Goal: Task Accomplishment & Management: Manage account settings

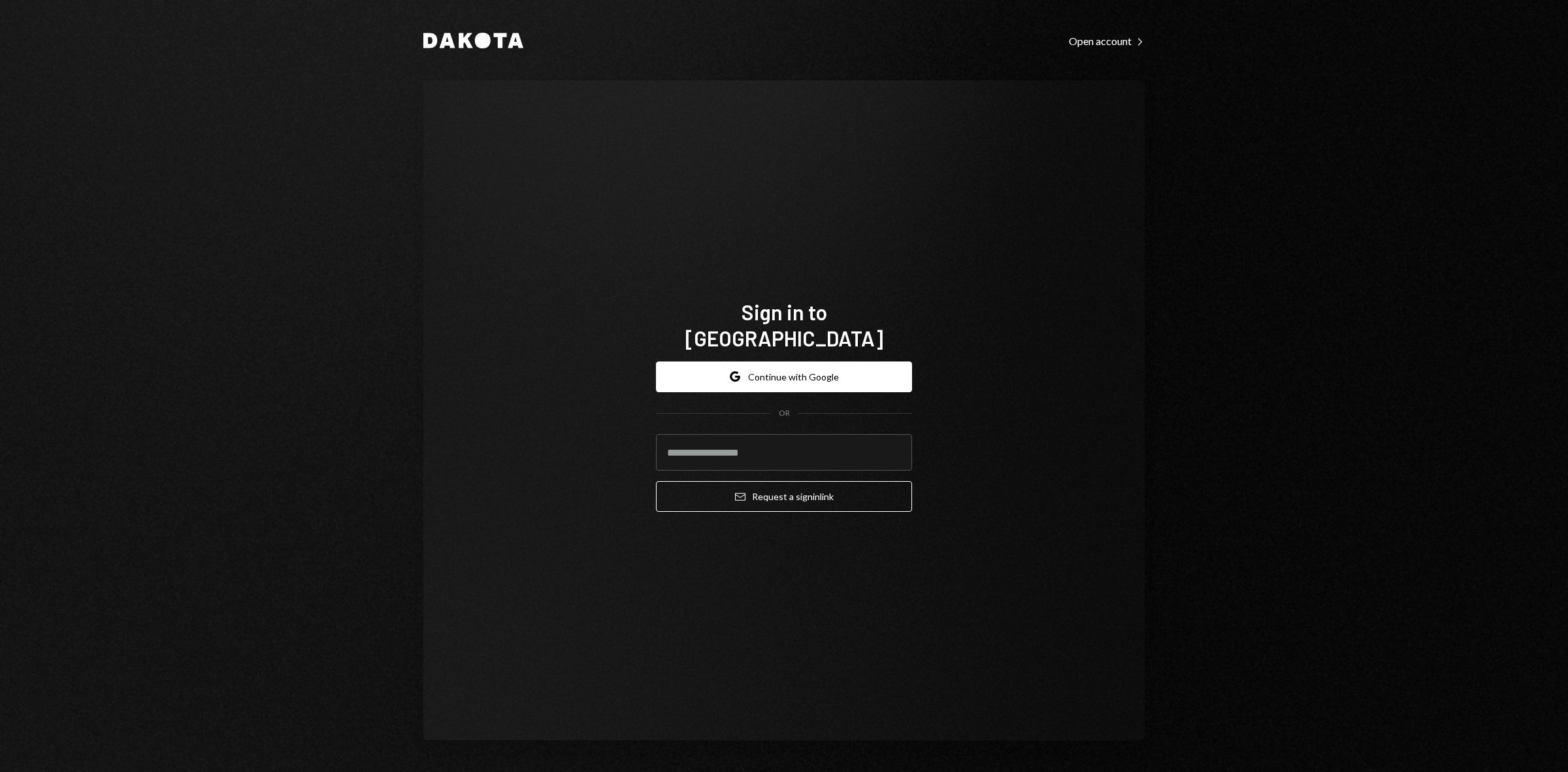
click at [775, 366] on button "Google Continue with Google" at bounding box center [784, 376] width 256 height 30
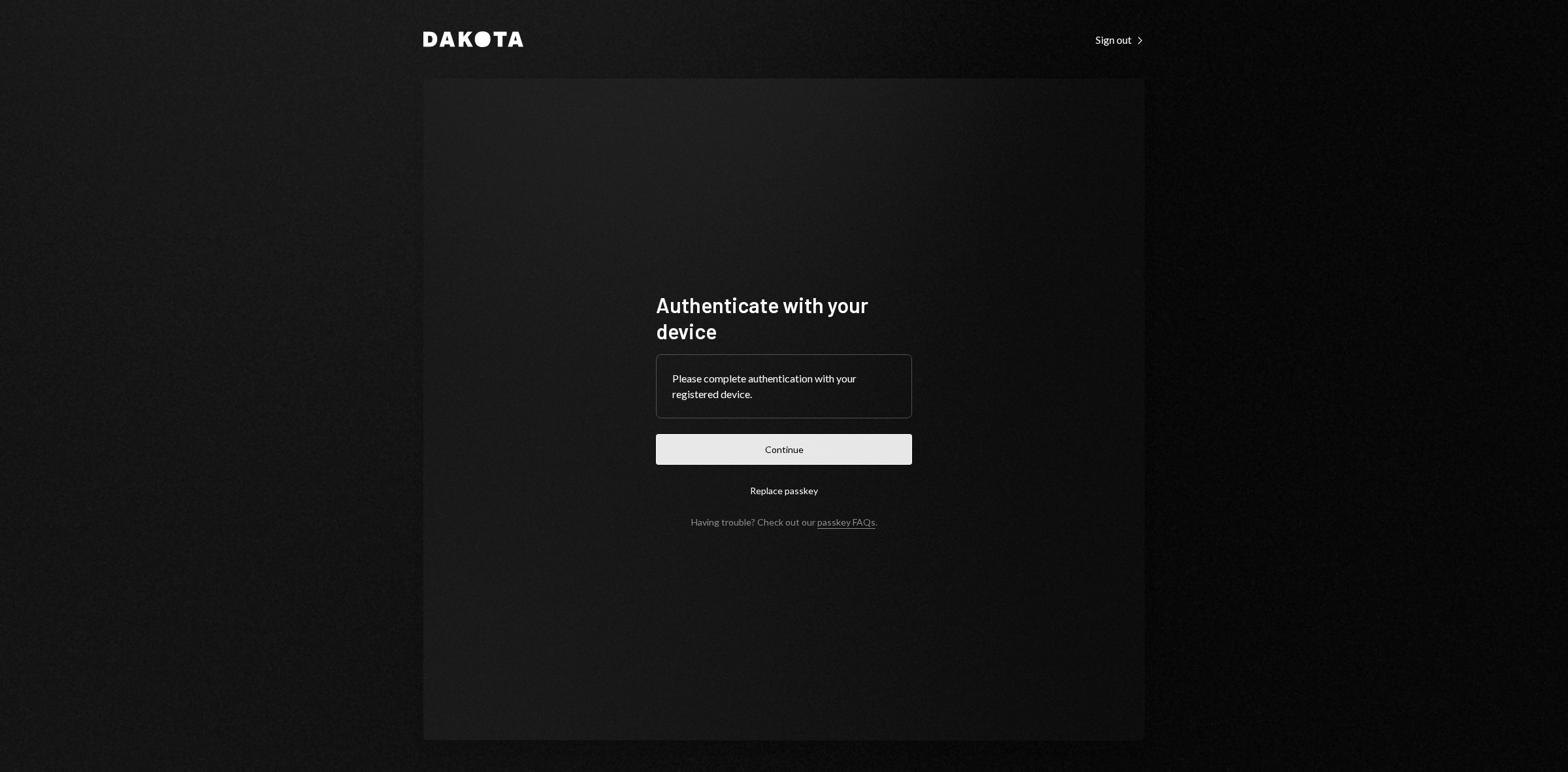
click at [778, 454] on button "Continue" at bounding box center [784, 449] width 256 height 30
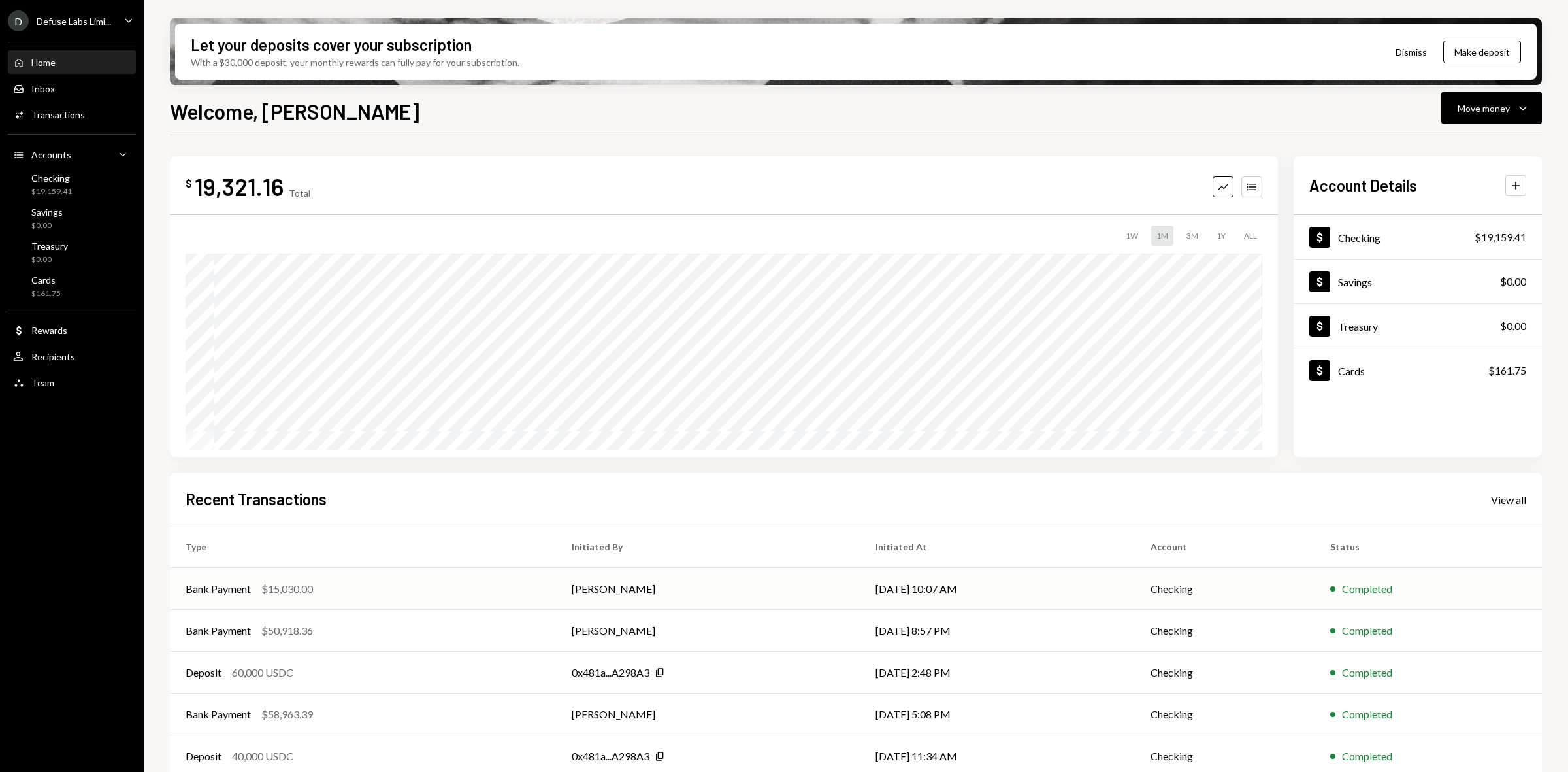
click at [461, 593] on div "Bank Payment $15,030.00" at bounding box center [363, 588] width 355 height 16
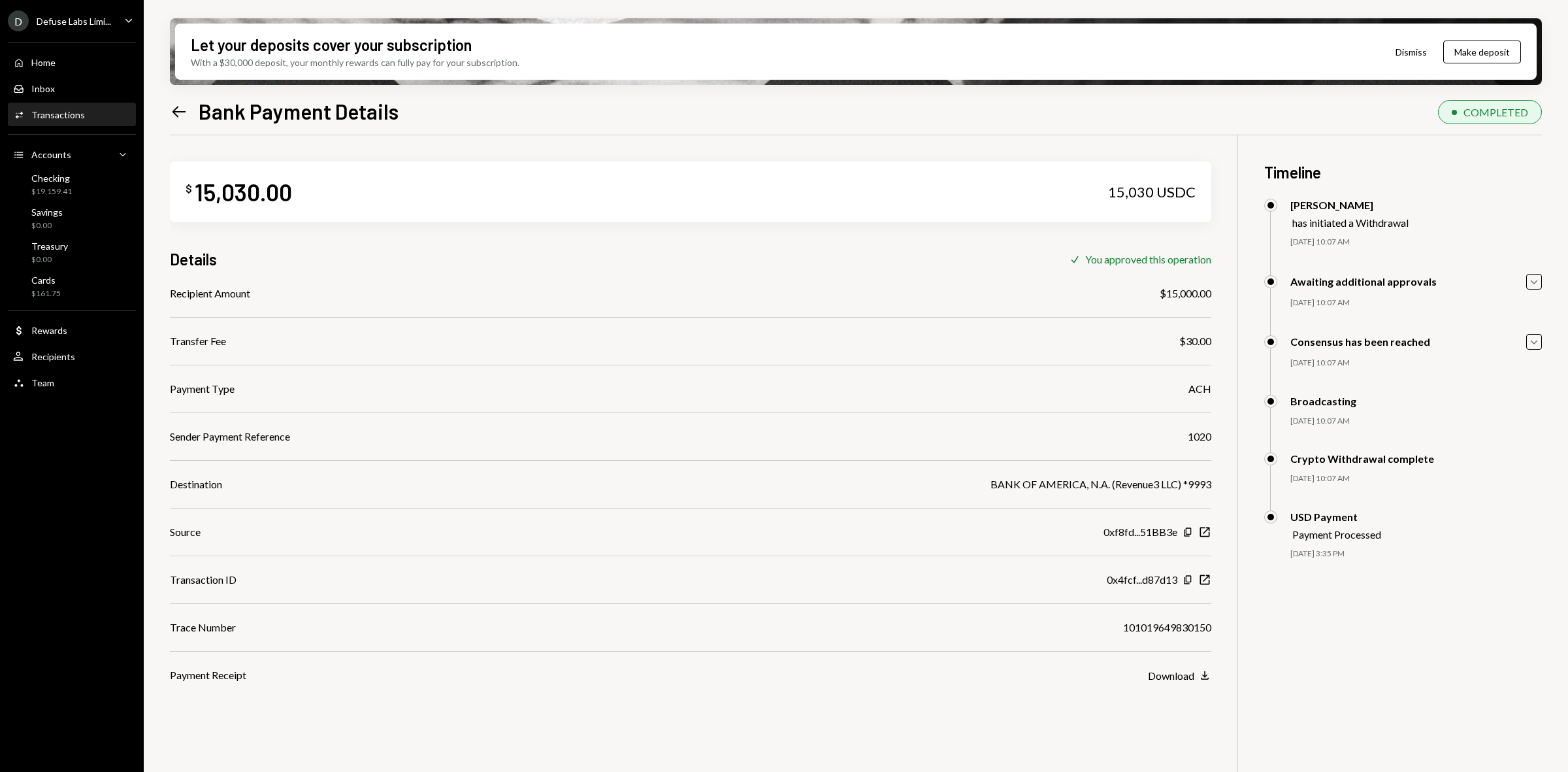
click at [37, 111] on div "Transactions" at bounding box center [58, 114] width 54 height 11
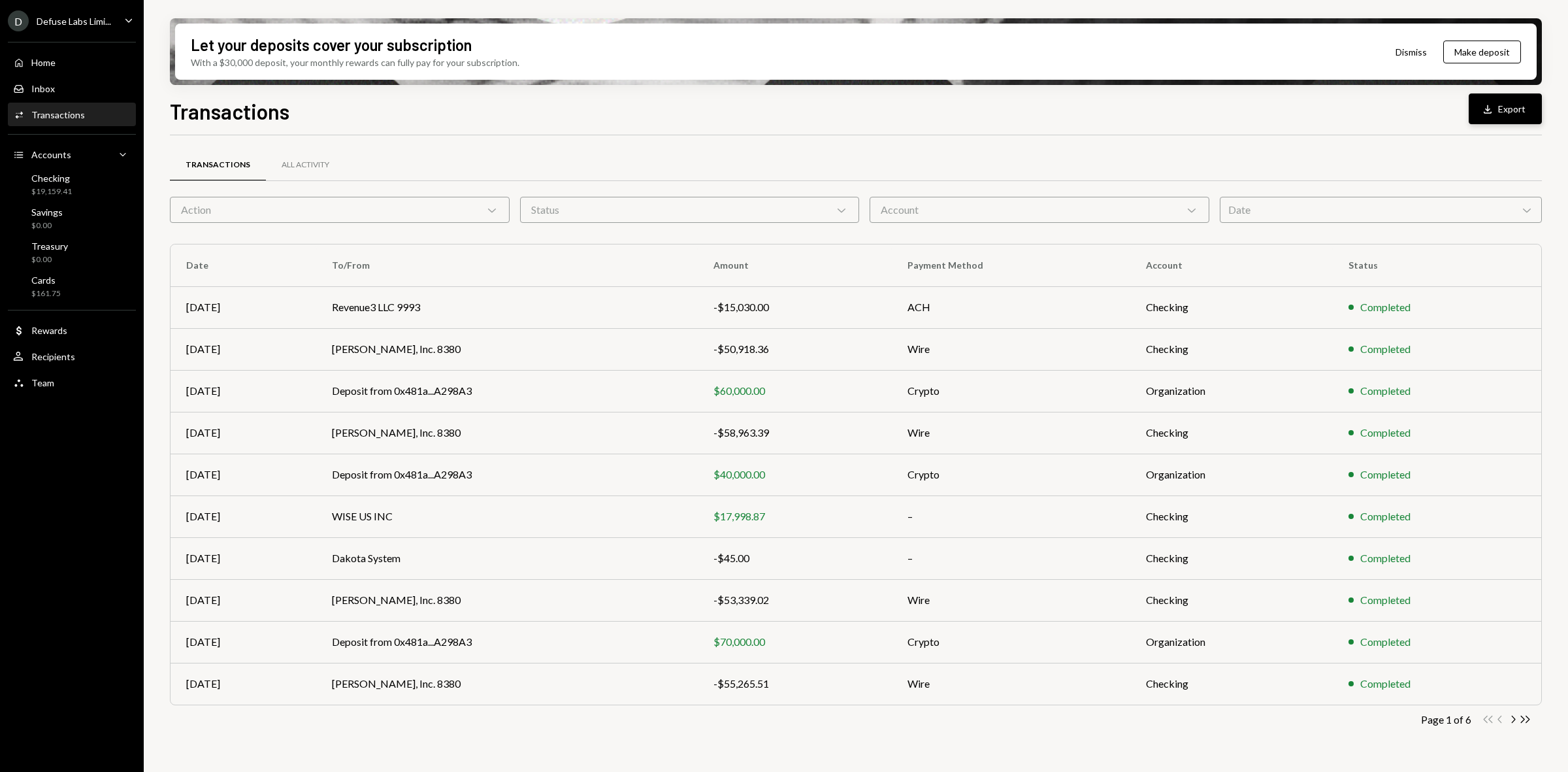
click at [1503, 113] on button "Download Export" at bounding box center [1506, 108] width 73 height 30
click at [66, 174] on div "Checking" at bounding box center [51, 178] width 40 height 11
